Goal: Transaction & Acquisition: Purchase product/service

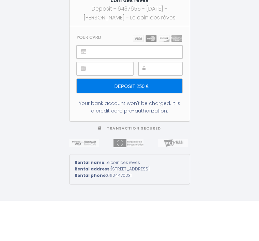
scroll to position [22, 0]
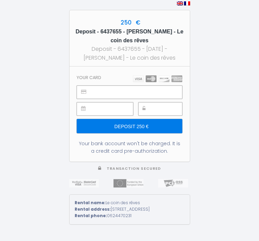
click at [111, 45] on div "Deposit - 6437655 - [DATE] - [PERSON_NAME] - Le coin des rêves" at bounding box center [130, 53] width 108 height 17
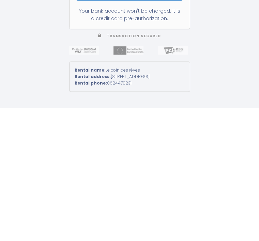
scroll to position [0, 0]
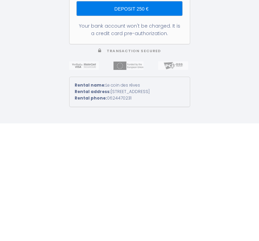
click at [151, 119] on input "Deposit 250 €" at bounding box center [129, 126] width 105 height 14
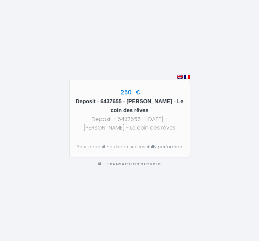
scroll to position [5, 0]
click at [228, 148] on div "250 € Deposit - 6437655 - [PERSON_NAME] - Le coin des rêves Deposit - 6437655 -…" at bounding box center [129, 120] width 259 height 241
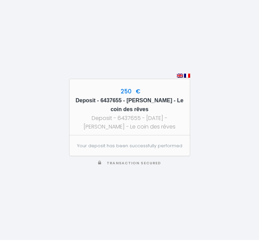
scroll to position [22, 0]
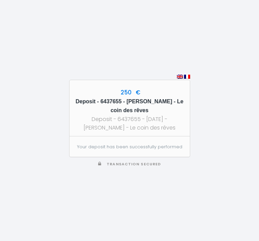
click at [46, 186] on div "250 € Deposit - 6437655 - [PERSON_NAME] - Le coin des rêves Deposit - 6437655 -…" at bounding box center [129, 120] width 259 height 241
click at [145, 181] on div "250 € Deposit - 6437655 - [PERSON_NAME] - Le coin des rêves Deposit - 6437655 -…" at bounding box center [129, 120] width 121 height 241
click at [135, 185] on div "250 € Deposit - 6437655 - [PERSON_NAME] - Le coin des rêves Deposit - 6437655 -…" at bounding box center [129, 120] width 121 height 241
click at [143, 179] on div "250 € Deposit - 6437655 - [PERSON_NAME] - Le coin des rêves Deposit - 6437655 -…" at bounding box center [129, 120] width 121 height 241
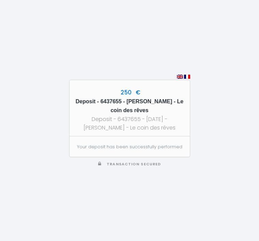
click at [192, 86] on div "250 € Deposit - 6437655 - [PERSON_NAME] - Le coin des rêves Deposit - 6437655 -…" at bounding box center [129, 120] width 259 height 241
click at [164, 157] on section "Your deposit has been successfully performed" at bounding box center [130, 146] width 120 height 20
click at [155, 180] on div "250 € Deposit - 6437655 - [PERSON_NAME] - Le coin des rêves Deposit - 6437655 -…" at bounding box center [129, 120] width 121 height 241
click at [152, 179] on div "250 € Deposit - 6437655 - [PERSON_NAME] - Le coin des rêves Deposit - 6437655 -…" at bounding box center [129, 120] width 121 height 241
